Goal: Task Accomplishment & Management: Manage account settings

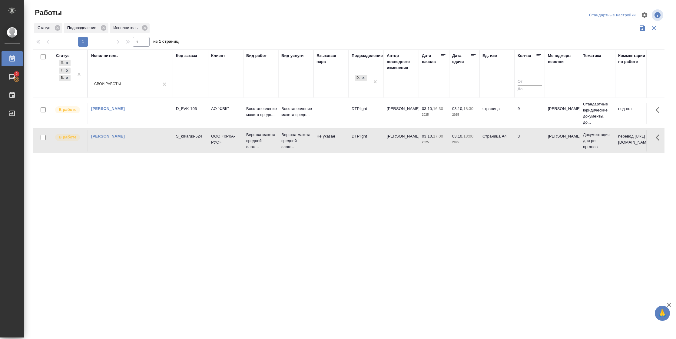
click at [508, 120] on td "страница" at bounding box center [496, 113] width 35 height 21
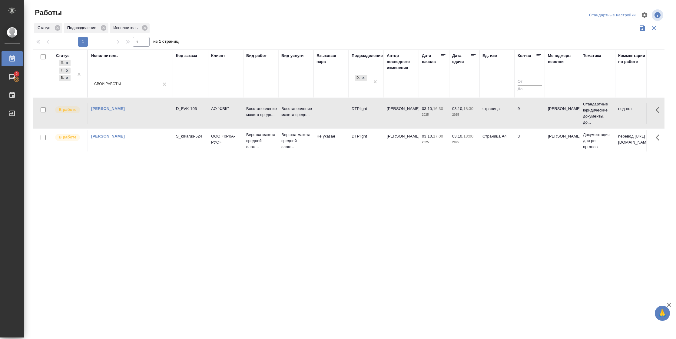
click at [512, 145] on td "Страница А4" at bounding box center [496, 140] width 35 height 21
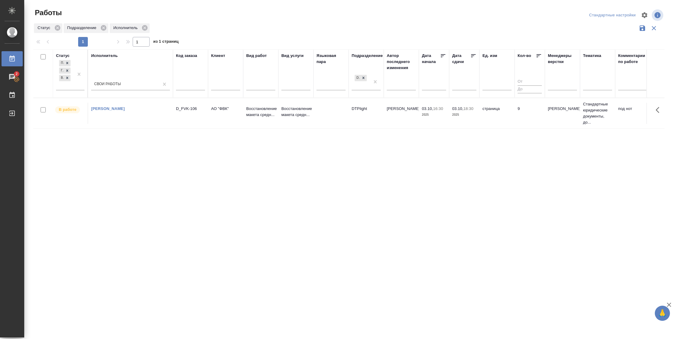
click at [401, 117] on td "[PERSON_NAME]" at bounding box center [401, 113] width 35 height 21
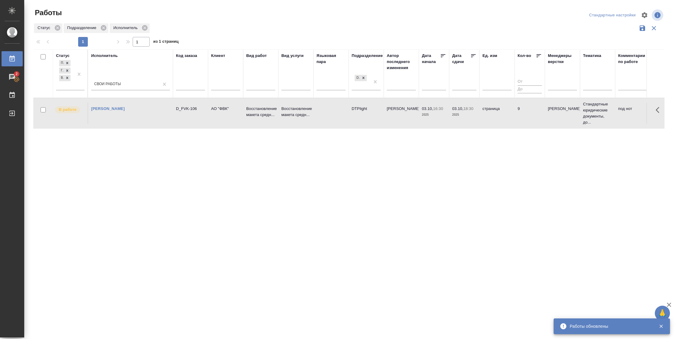
click at [397, 118] on td "[PERSON_NAME]" at bounding box center [401, 113] width 35 height 21
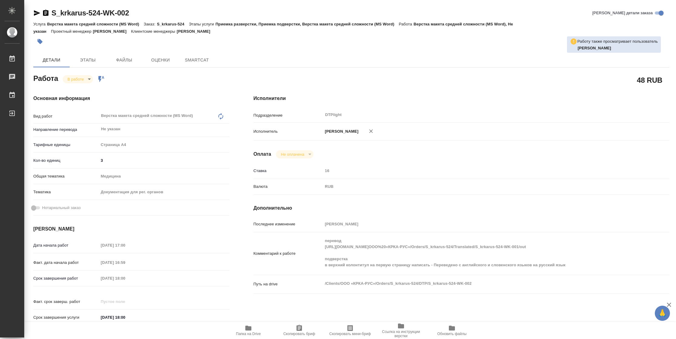
type textarea "x"
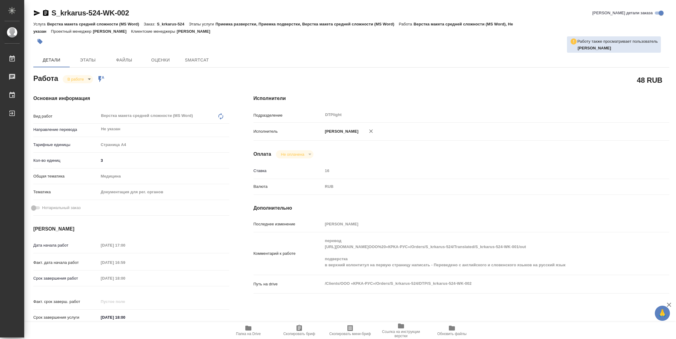
type textarea "x"
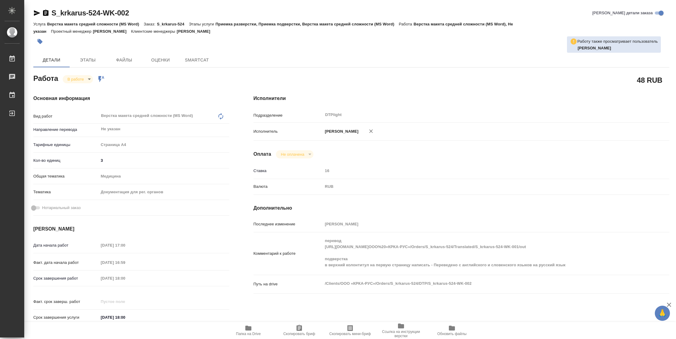
type textarea "x"
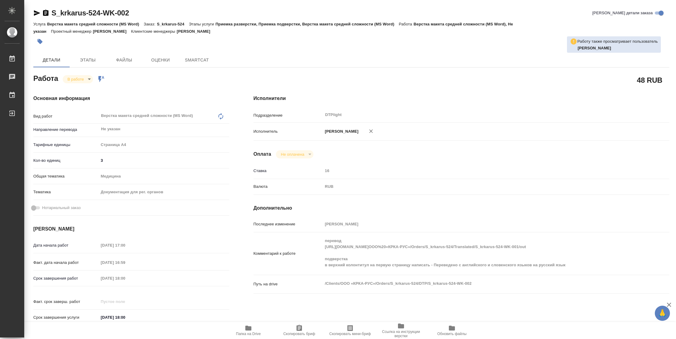
type textarea "x"
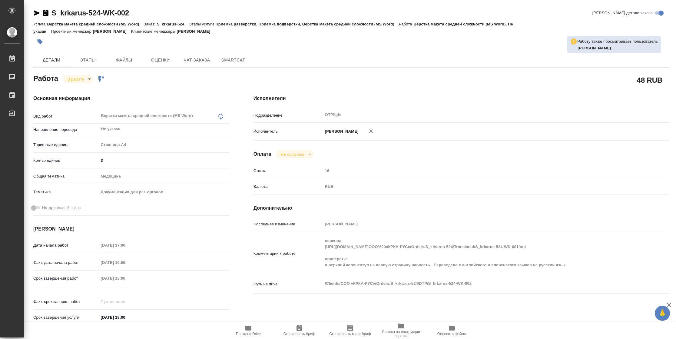
click at [253, 333] on span "Папка на Drive" at bounding box center [248, 333] width 25 height 4
type textarea "x"
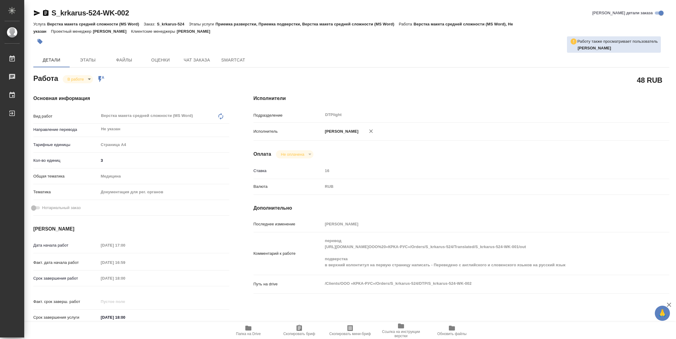
type textarea "x"
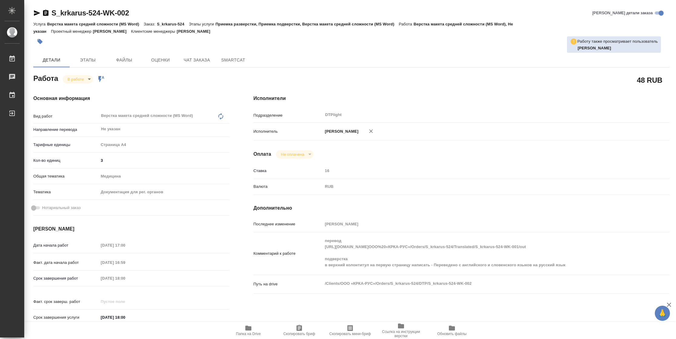
type textarea "x"
click at [241, 332] on span "Папка на Drive" at bounding box center [248, 333] width 25 height 4
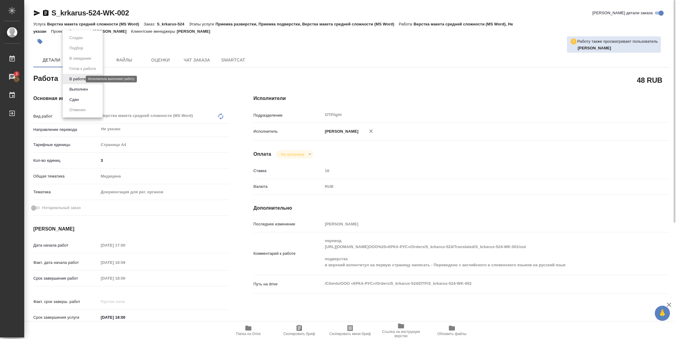
click at [81, 79] on body "🙏 .cls-1 fill:#fff; AWATERA Vasilyeva Natalia Работы 2 Чаты График Выйти S_krka…" at bounding box center [338, 169] width 676 height 339
click at [80, 87] on button "Выполнен" at bounding box center [78, 89] width 22 height 7
click at [38, 12] on icon "button" at bounding box center [37, 12] width 6 height 5
type textarea "x"
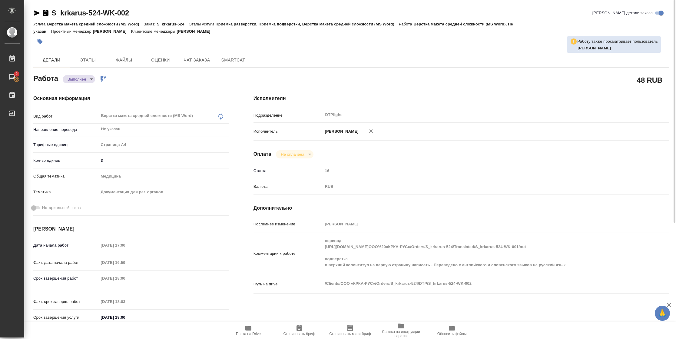
type textarea "x"
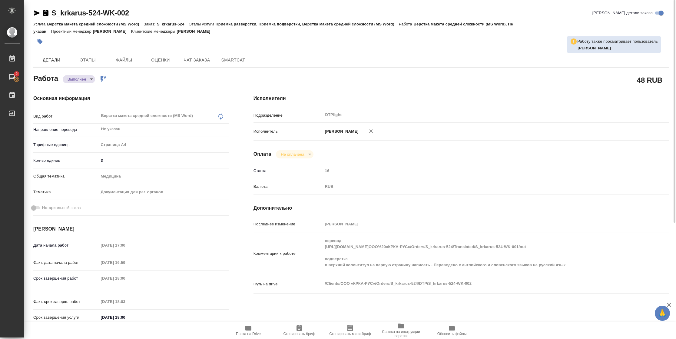
type textarea "x"
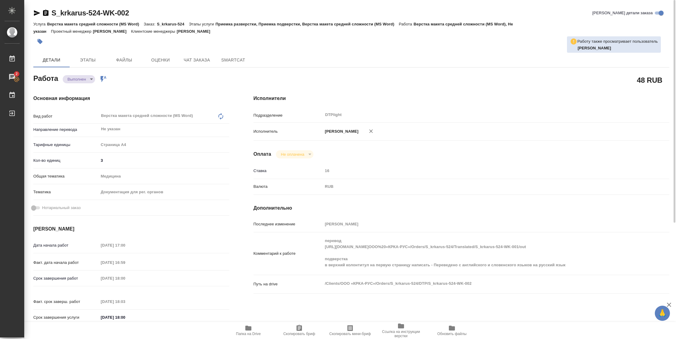
type textarea "x"
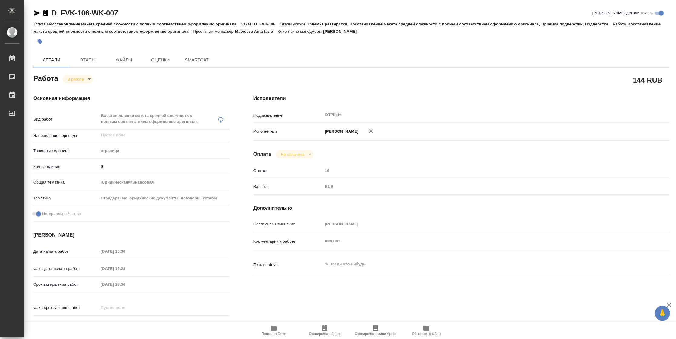
type textarea "x"
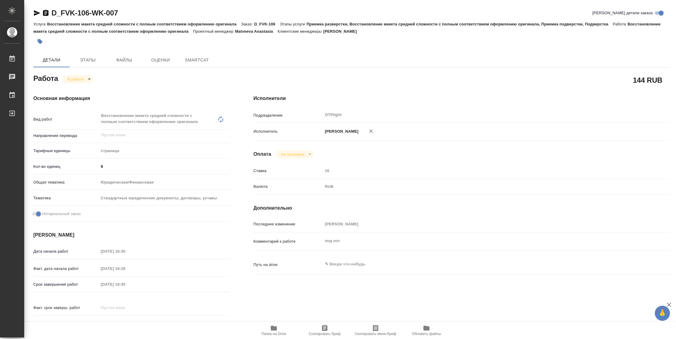
type textarea "x"
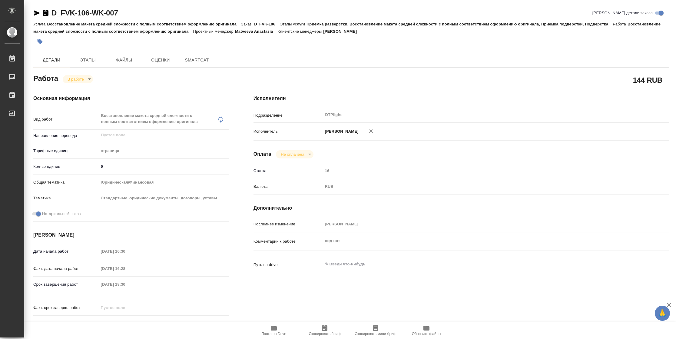
type textarea "x"
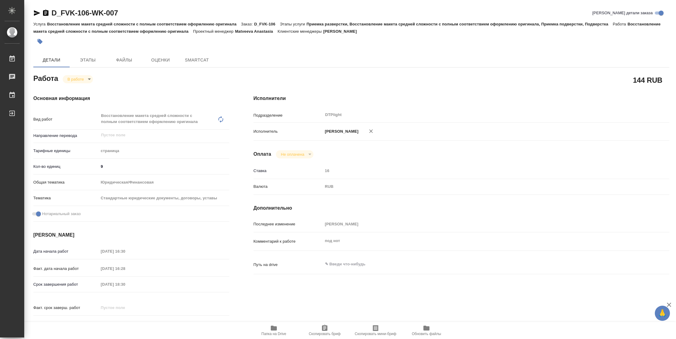
click at [38, 13] on icon "button" at bounding box center [37, 12] width 6 height 5
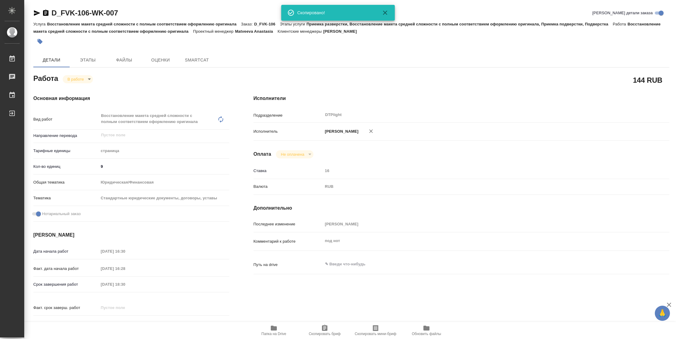
type textarea "x"
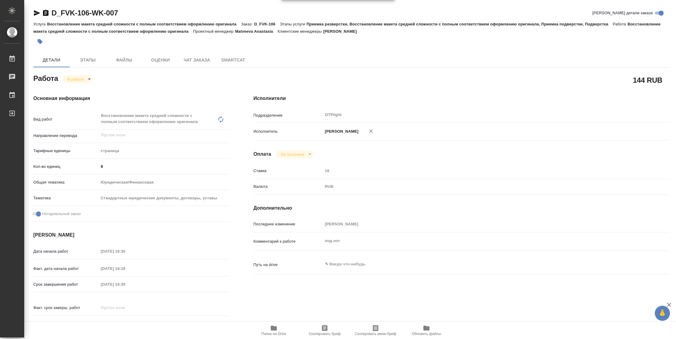
type textarea "x"
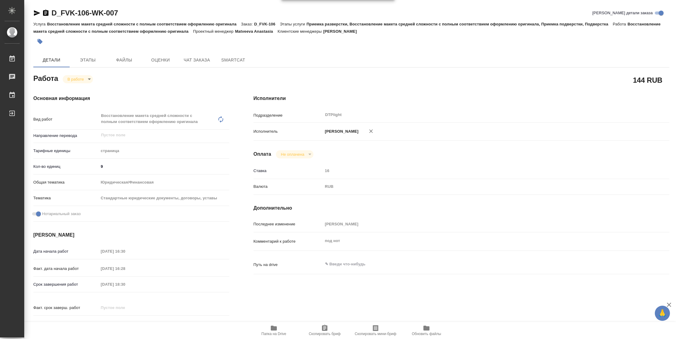
type textarea "x"
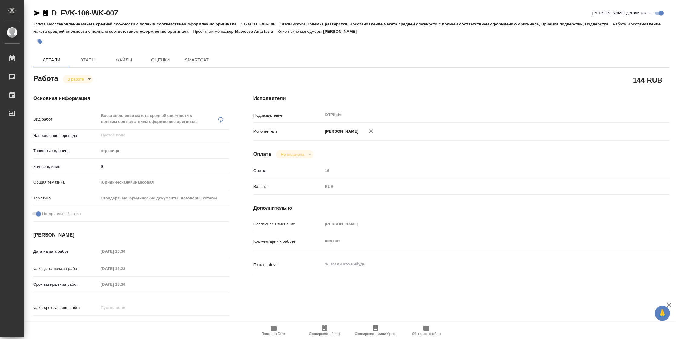
type textarea "x"
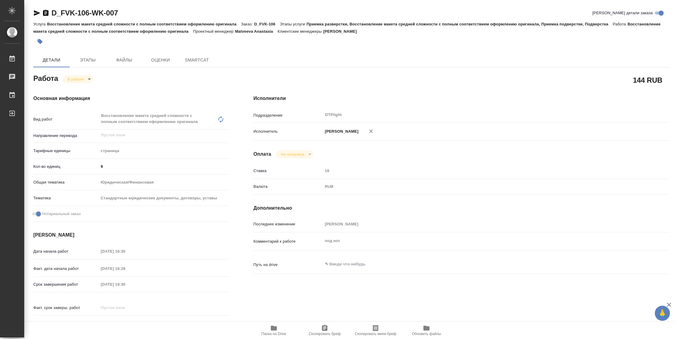
type textarea "x"
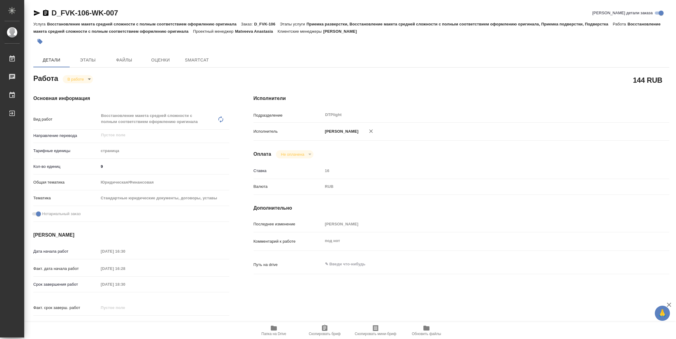
type textarea "x"
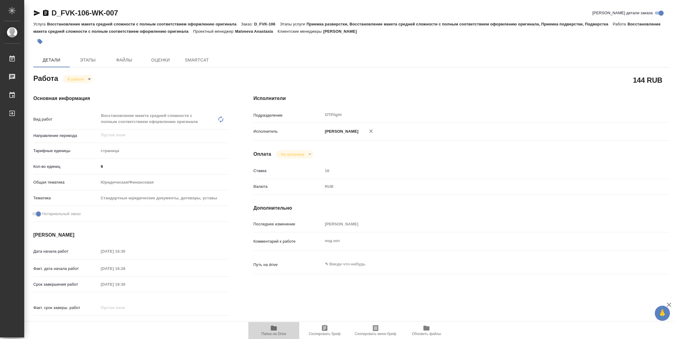
click at [269, 338] on button "Папка на Drive" at bounding box center [273, 330] width 51 height 17
type textarea "x"
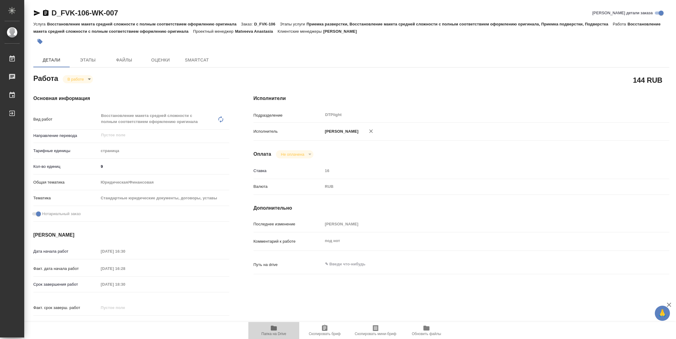
type textarea "x"
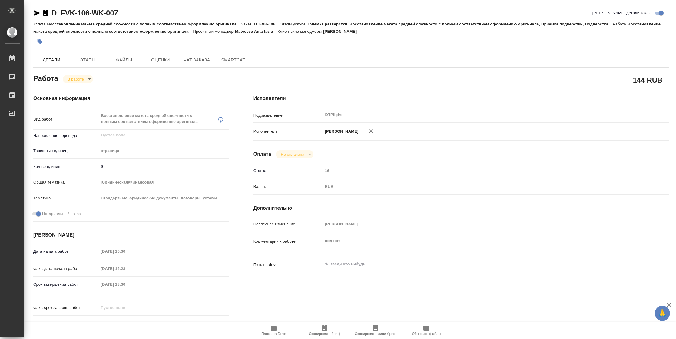
type textarea "x"
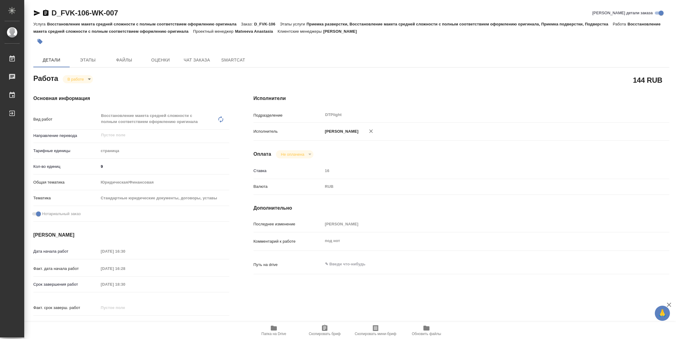
type textarea "x"
click at [34, 14] on icon "button" at bounding box center [37, 12] width 6 height 5
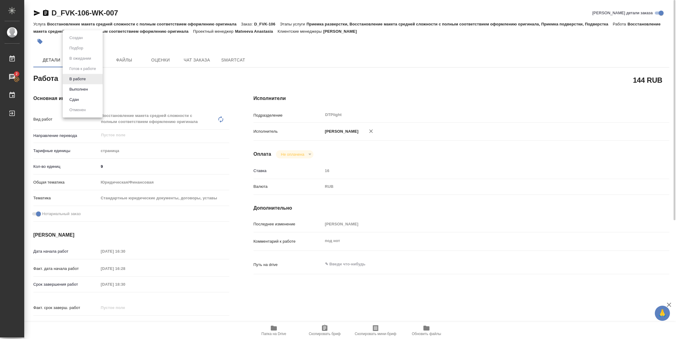
click at [79, 81] on body "🙏 .cls-1 fill:#fff; AWATERA Vasilyeva Natalia Работы 2 Чаты График Выйти D_FVK-…" at bounding box center [338, 169] width 676 height 339
click at [79, 86] on button "Выполнен" at bounding box center [78, 89] width 22 height 7
type textarea "x"
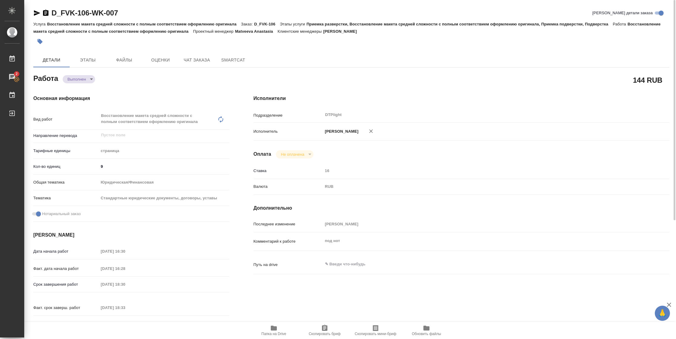
type textarea "x"
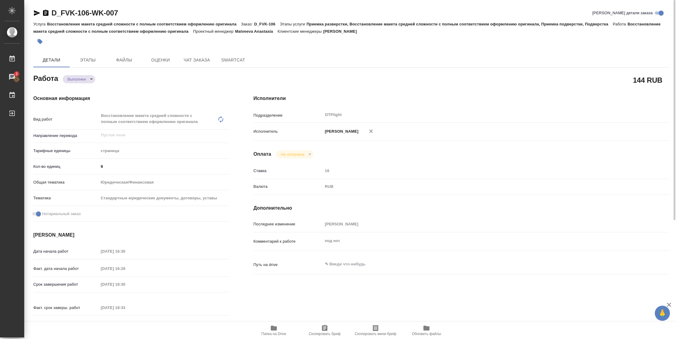
type textarea "x"
click at [36, 11] on icon "button" at bounding box center [37, 12] width 6 height 5
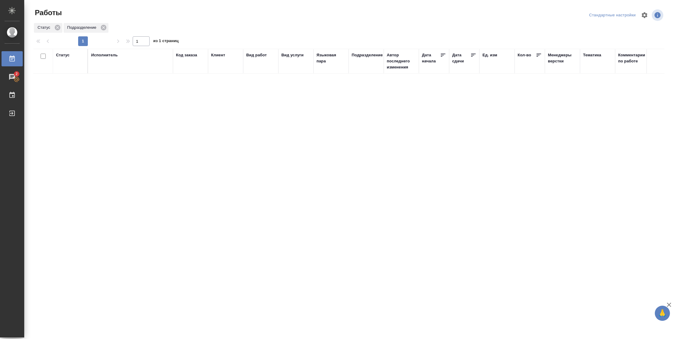
click at [366, 54] on div "Подразделение" at bounding box center [366, 55] width 31 height 6
click at [366, 82] on div "DTPlight" at bounding box center [360, 76] width 18 height 16
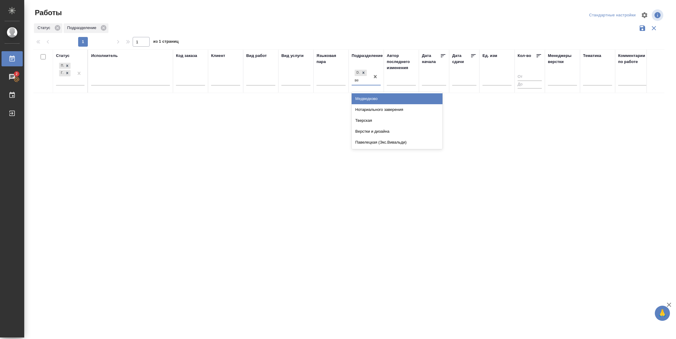
type input "вер"
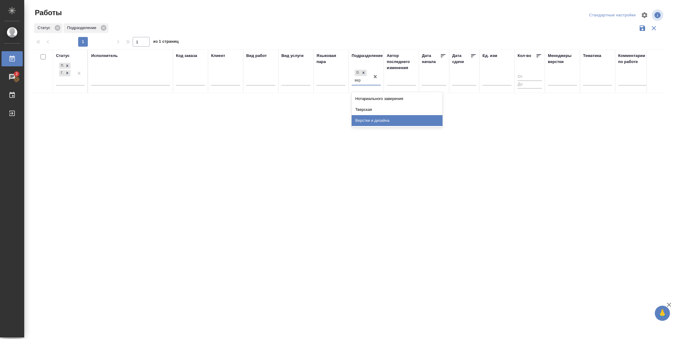
click at [377, 120] on div "Верстки и дизайна" at bounding box center [396, 120] width 91 height 11
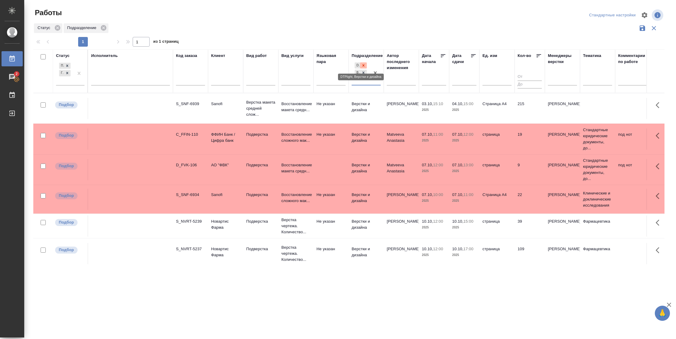
click at [364, 66] on icon at bounding box center [363, 65] width 4 height 4
click at [471, 56] on icon at bounding box center [473, 56] width 6 height 6
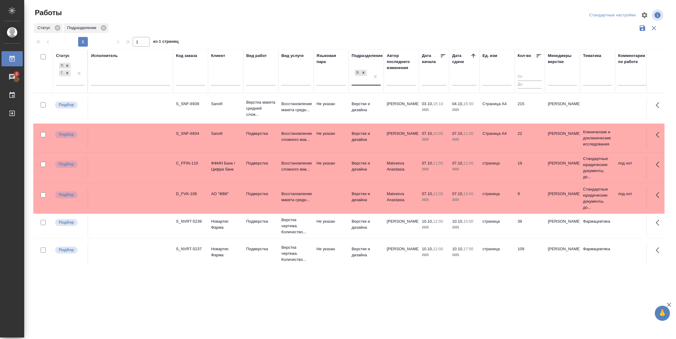
click at [496, 115] on td "Страница А4" at bounding box center [496, 108] width 35 height 21
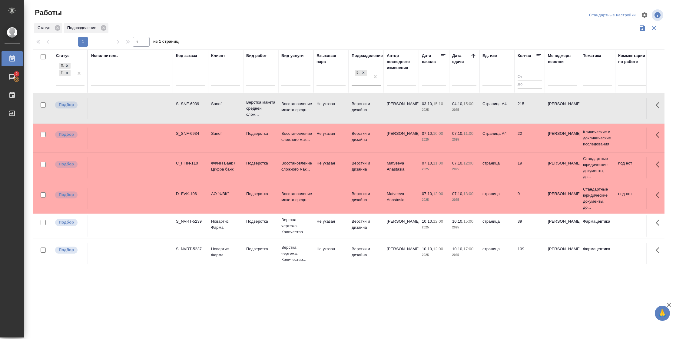
click at [496, 115] on td "Страница А4" at bounding box center [496, 108] width 35 height 21
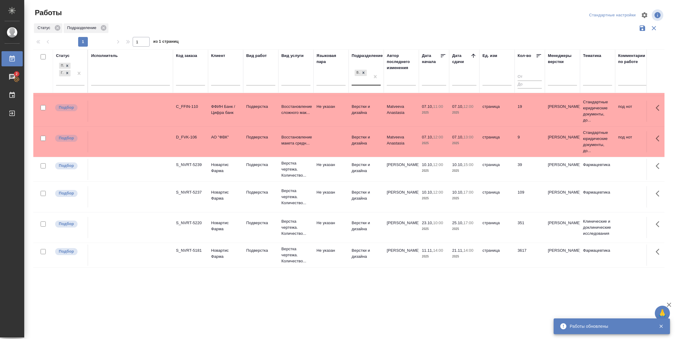
scroll to position [64, 0]
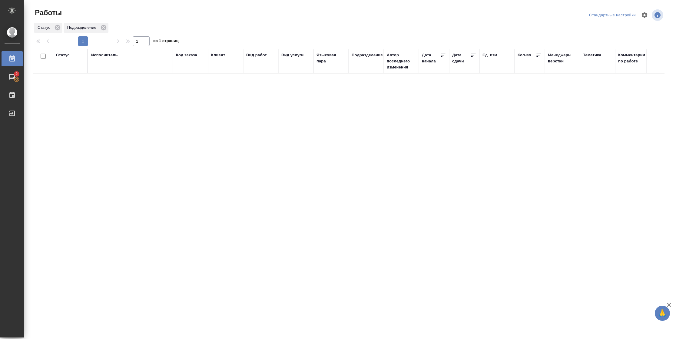
click at [360, 56] on div "Подразделение" at bounding box center [366, 55] width 31 height 6
click at [362, 72] on icon at bounding box center [363, 73] width 2 height 2
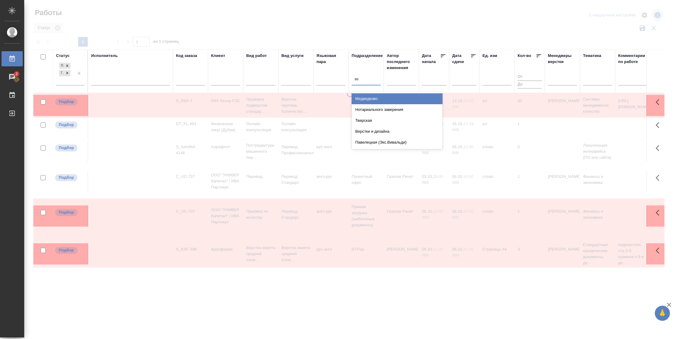
type input "вер"
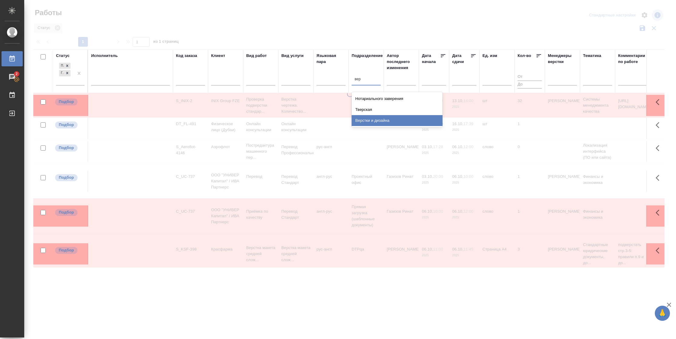
click at [376, 118] on div "Верстки и дизайна" at bounding box center [396, 120] width 91 height 11
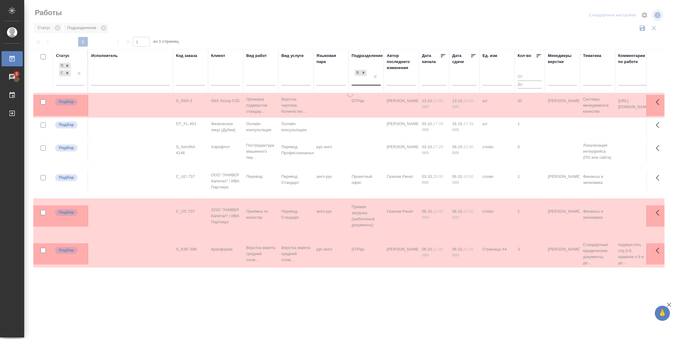
click at [470, 55] on icon at bounding box center [473, 56] width 6 height 6
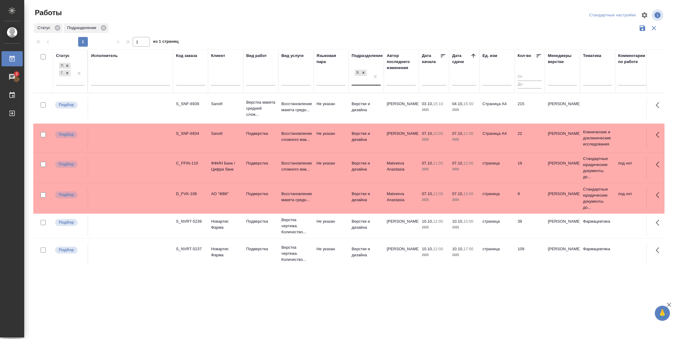
click at [179, 108] on td "S_SNF-6939" at bounding box center [190, 108] width 35 height 21
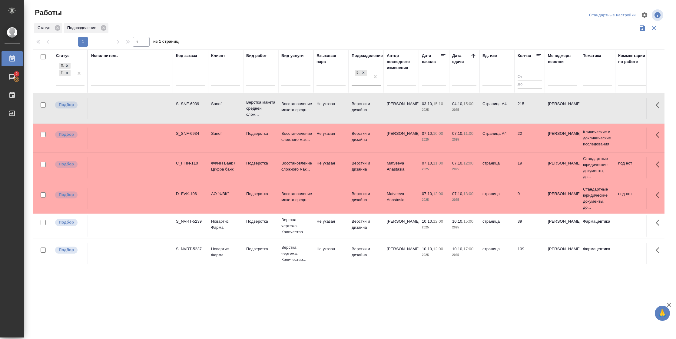
click at [179, 108] on td "S_SNF-6939" at bounding box center [190, 108] width 35 height 21
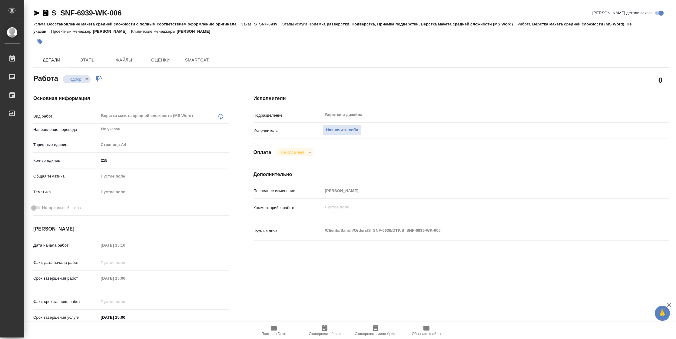
type textarea "x"
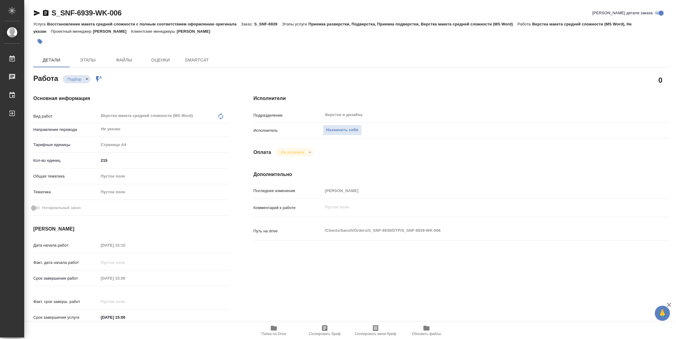
type textarea "x"
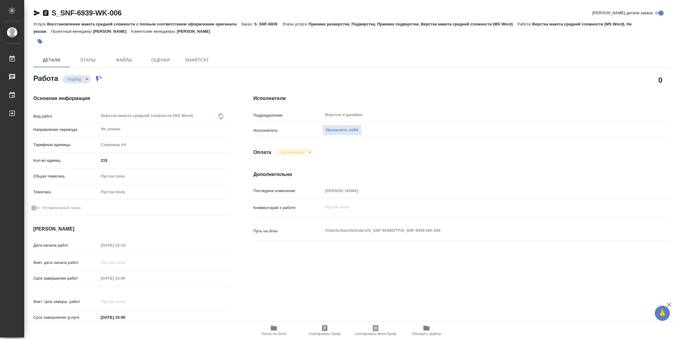
type textarea "x"
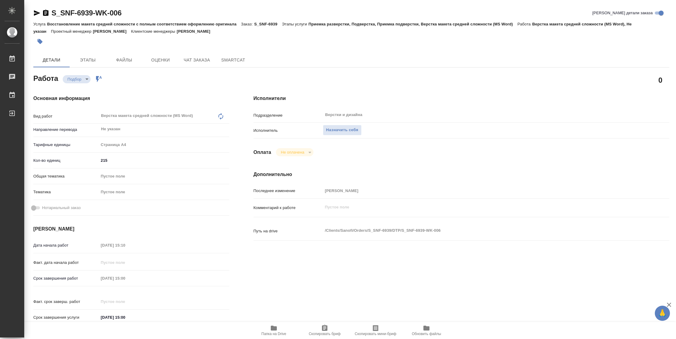
drag, startPoint x: 36, startPoint y: 12, endPoint x: 75, endPoint y: 7, distance: 40.1
click at [36, 12] on icon "button" at bounding box center [37, 12] width 6 height 5
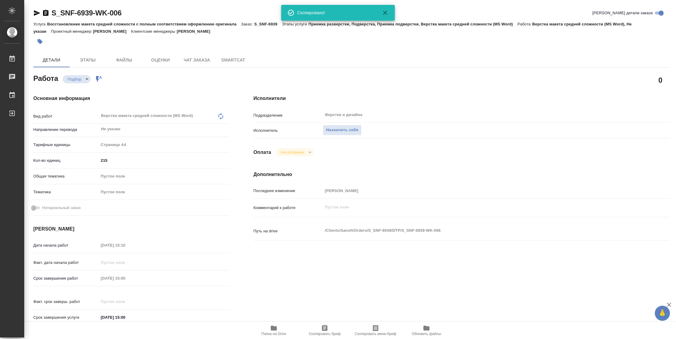
type textarea "x"
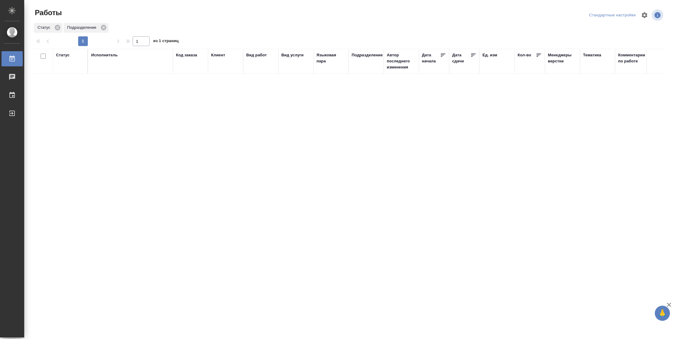
click at [196, 55] on div "Код заказа" at bounding box center [186, 55] width 21 height 6
click at [188, 84] on input "text" at bounding box center [190, 81] width 29 height 8
paste input "**[S_SNF-6939-WK-006](https://tera.awatera.com/Work/68dfac41a7e3daefa01b4e5b/)**"
drag, startPoint x: 187, startPoint y: 82, endPoint x: 272, endPoint y: 81, distance: 84.8
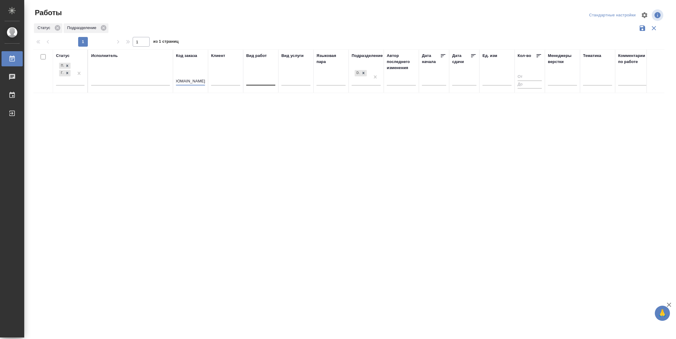
click at [272, 82] on tr "Статус Подбор Готов к работе Исполнитель Код заказа **[S_SNF-6939-WK-006](https…" at bounding box center [637, 71] width 1208 height 44
drag, startPoint x: 180, startPoint y: 82, endPoint x: 171, endPoint y: 82, distance: 9.1
click at [171, 82] on tr "Статус Подбор Готов к работе Исполнитель Код заказа **[S_SNF-6939 Клиент Вид ра…" at bounding box center [637, 71] width 1208 height 44
type input "S_SNF-6939"
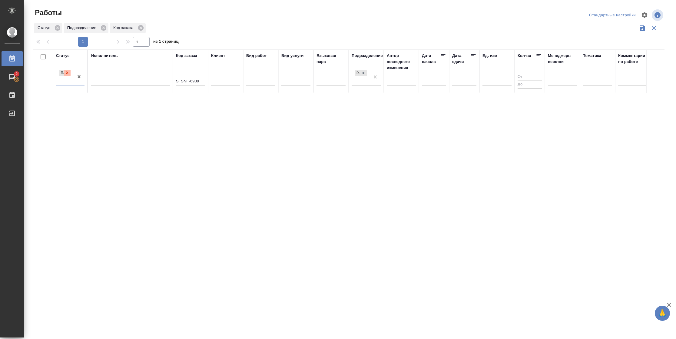
click at [67, 72] on icon at bounding box center [67, 73] width 4 height 4
click at [363, 74] on icon at bounding box center [363, 73] width 4 height 4
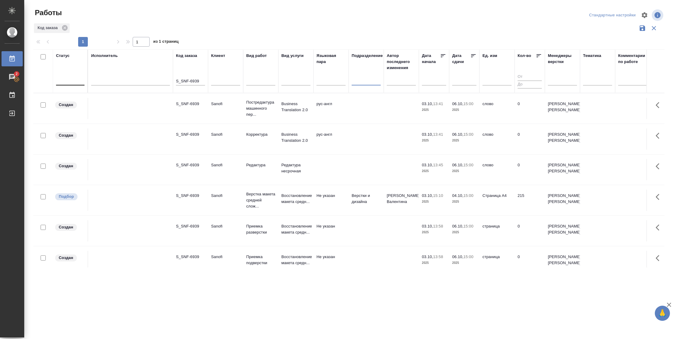
click at [413, 205] on td "[PERSON_NAME]" at bounding box center [401, 199] width 35 height 21
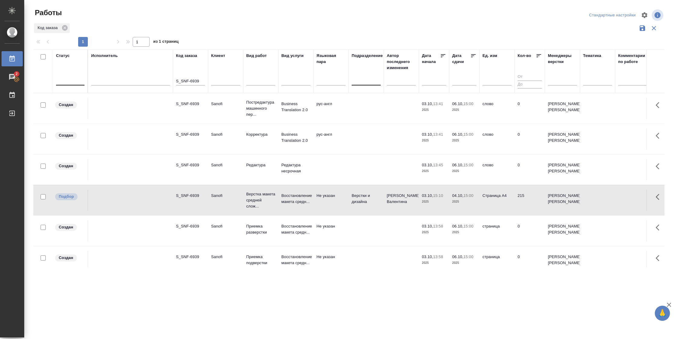
click at [413, 205] on td "[PERSON_NAME]" at bounding box center [401, 199] width 35 height 21
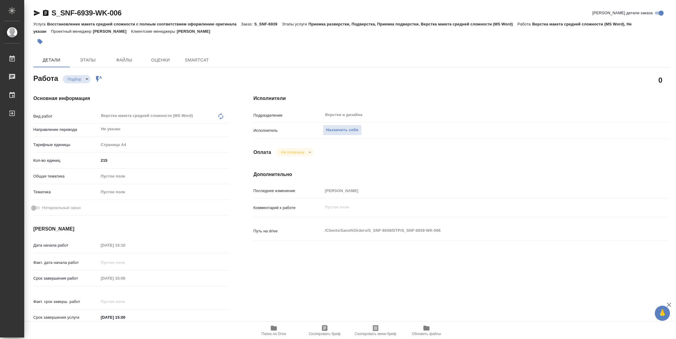
type textarea "x"
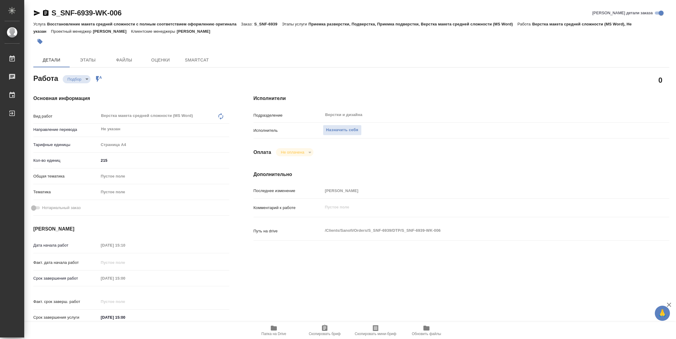
type textarea "x"
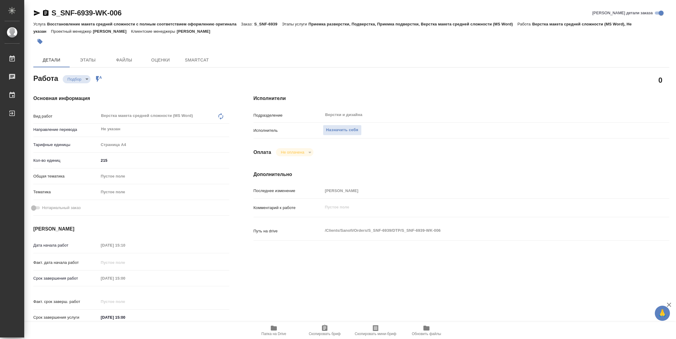
type textarea "x"
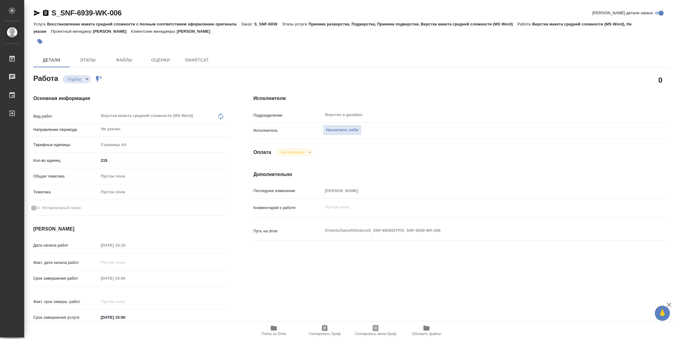
type textarea "x"
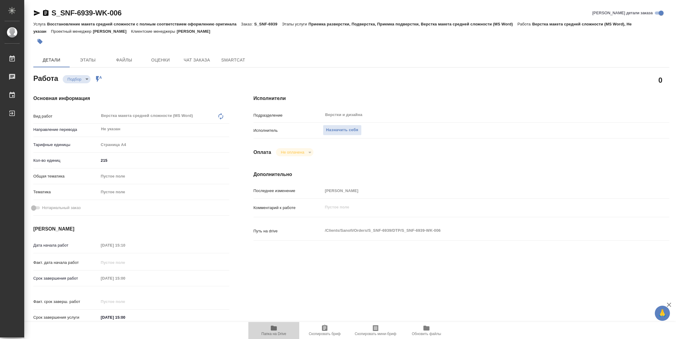
click at [281, 332] on span "Папка на Drive" at bounding box center [273, 333] width 25 height 4
type textarea "x"
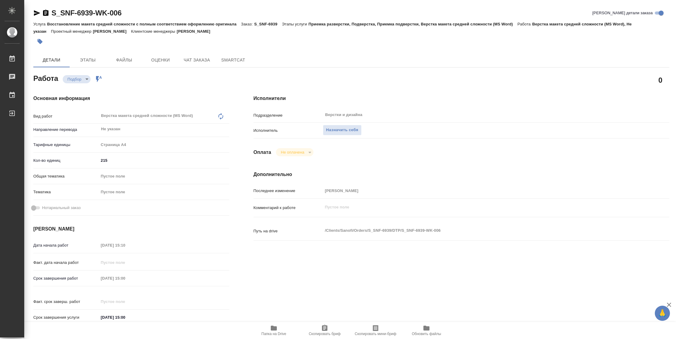
type textarea "x"
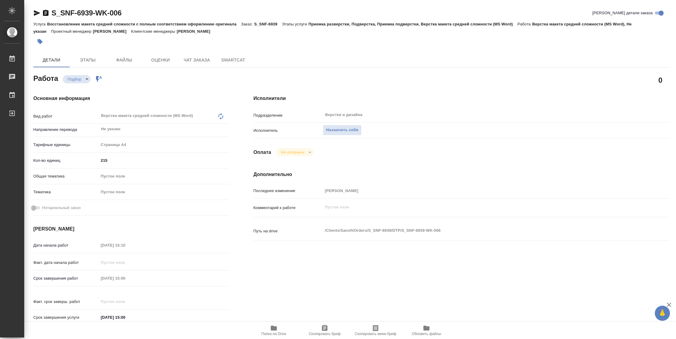
type textarea "x"
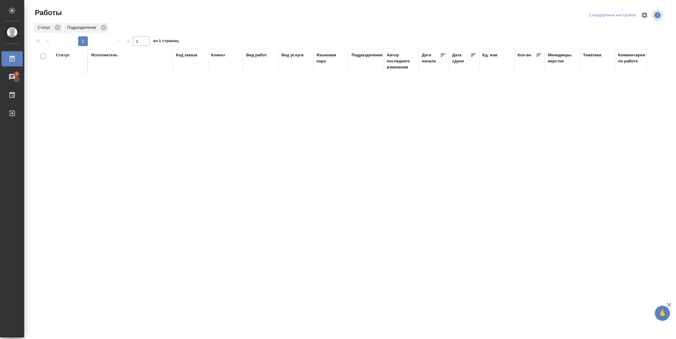
click at [66, 52] on div "Статус" at bounding box center [63, 55] width 14 height 6
click at [66, 82] on div "Подбор Готов к работе" at bounding box center [65, 73] width 18 height 24
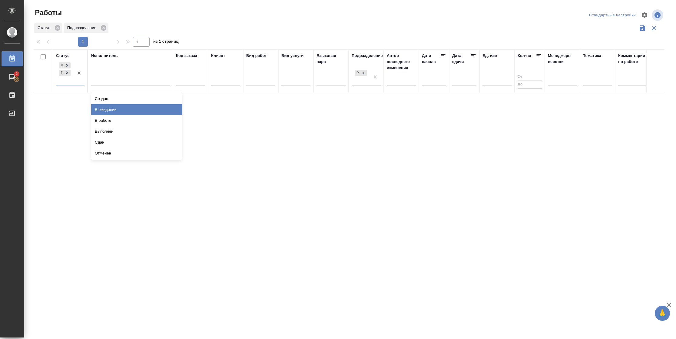
click at [113, 114] on div "В ожидании" at bounding box center [136, 109] width 91 height 11
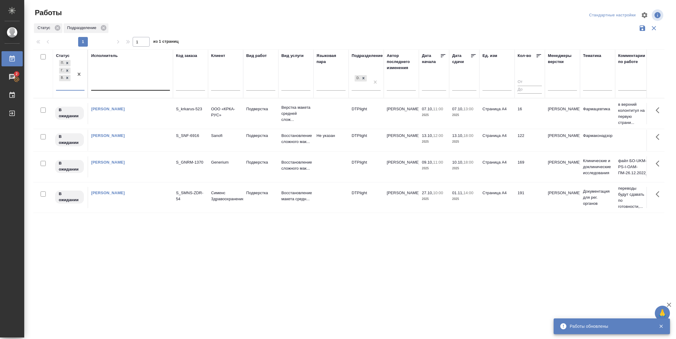
click at [129, 86] on div at bounding box center [130, 84] width 79 height 9
click at [130, 100] on div "Свои работы" at bounding box center [136, 103] width 91 height 11
click at [473, 55] on icon at bounding box center [473, 56] width 6 height 6
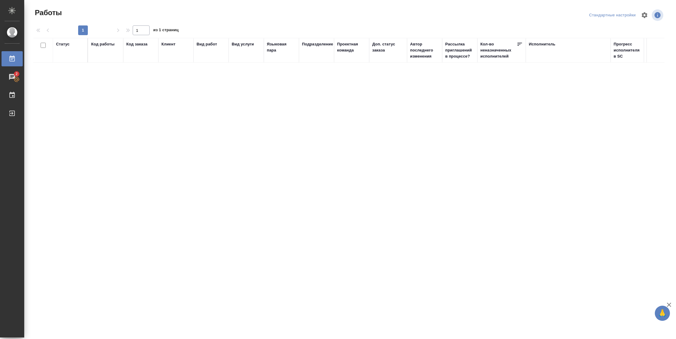
click at [315, 45] on div "Подразделение" at bounding box center [317, 44] width 31 height 6
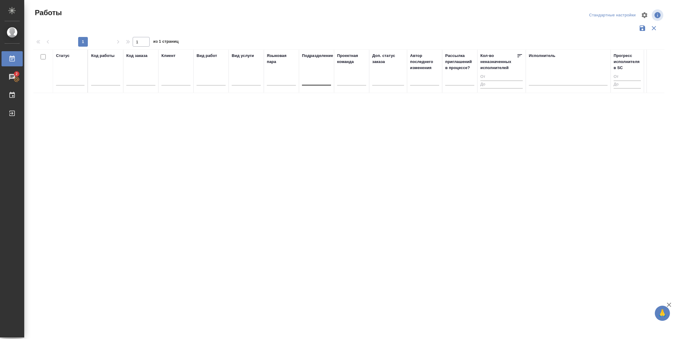
click at [316, 80] on div at bounding box center [316, 79] width 29 height 9
type input "вер"
click at [331, 120] on div "Верстки и дизайна" at bounding box center [347, 120] width 91 height 11
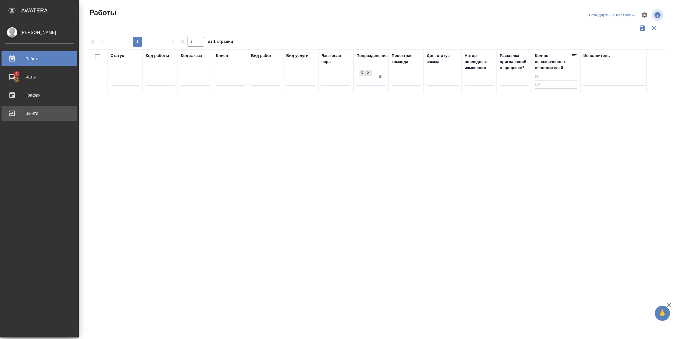
click at [15, 111] on div "Выйти" at bounding box center [40, 113] width 70 height 9
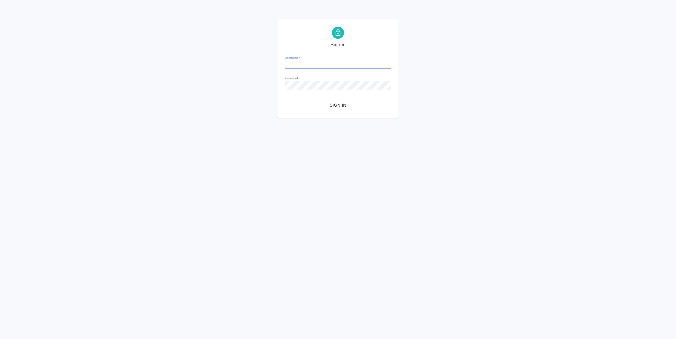
type input "n.vasilyeva@awatera.com"
click at [331, 105] on span "Sign in" at bounding box center [337, 105] width 97 height 8
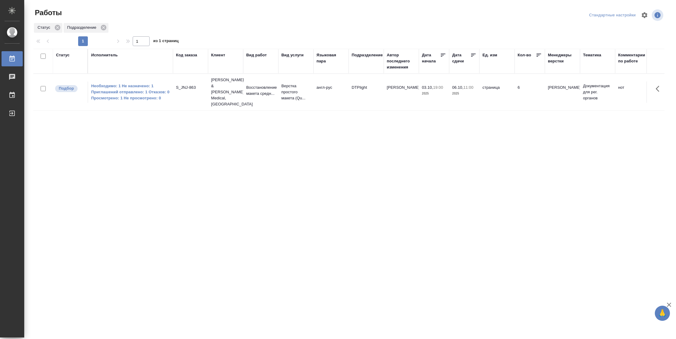
click at [370, 57] on div "Подразделение" at bounding box center [366, 55] width 31 height 6
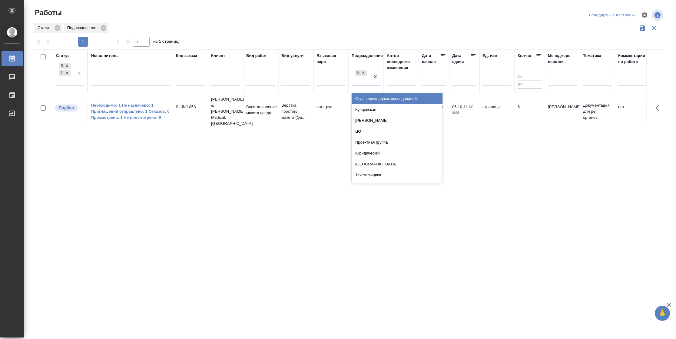
click at [366, 82] on div "DTPlight" at bounding box center [360, 76] width 18 height 16
type input "вер"
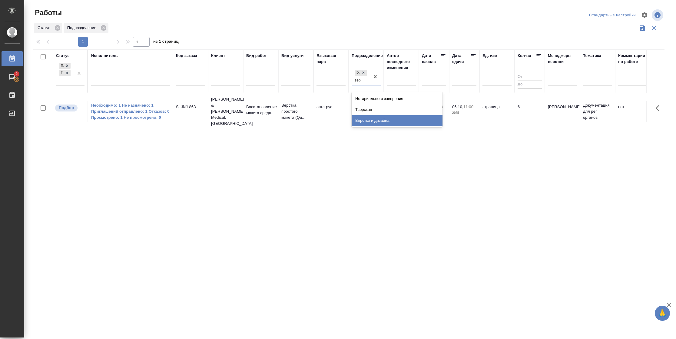
click at [379, 117] on div "Верстки и дизайна" at bounding box center [396, 120] width 91 height 11
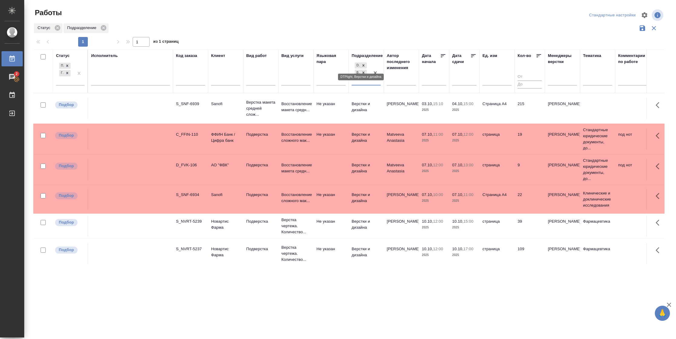
click at [364, 65] on icon at bounding box center [363, 65] width 2 height 2
click at [471, 56] on icon at bounding box center [473, 56] width 6 height 6
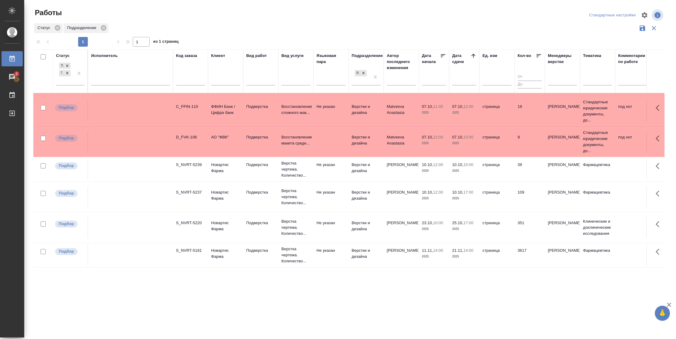
scroll to position [64, 0]
